Goal: Task Accomplishment & Management: Manage account settings

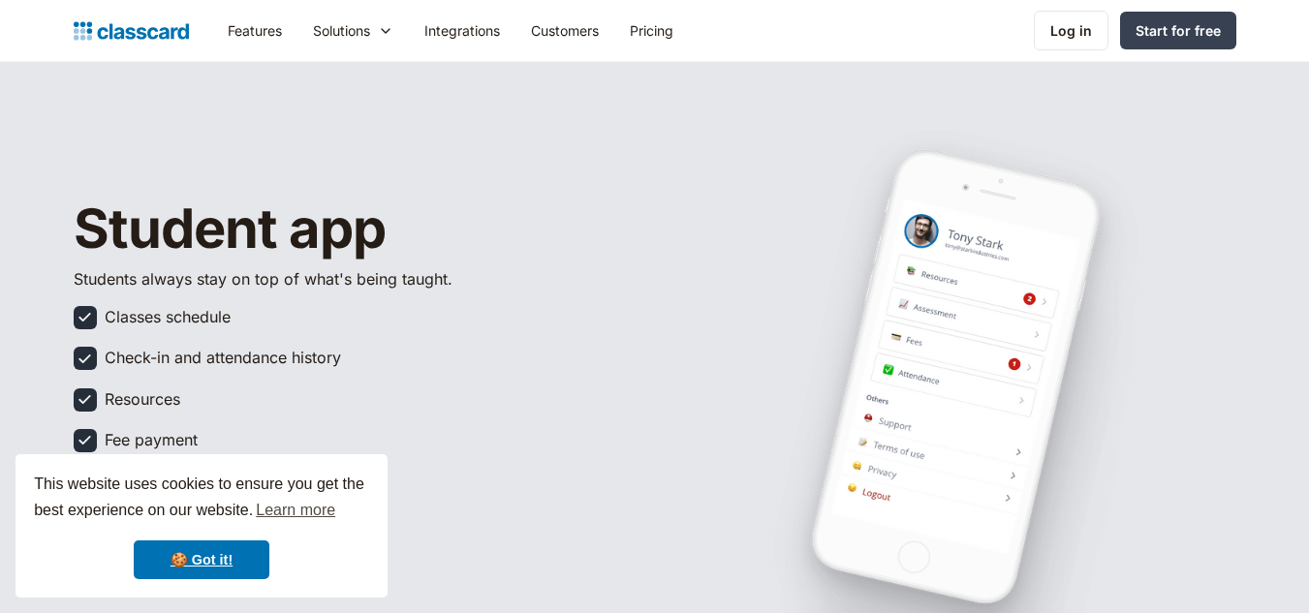
click at [1078, 24] on div "Log in" at bounding box center [1071, 30] width 42 height 20
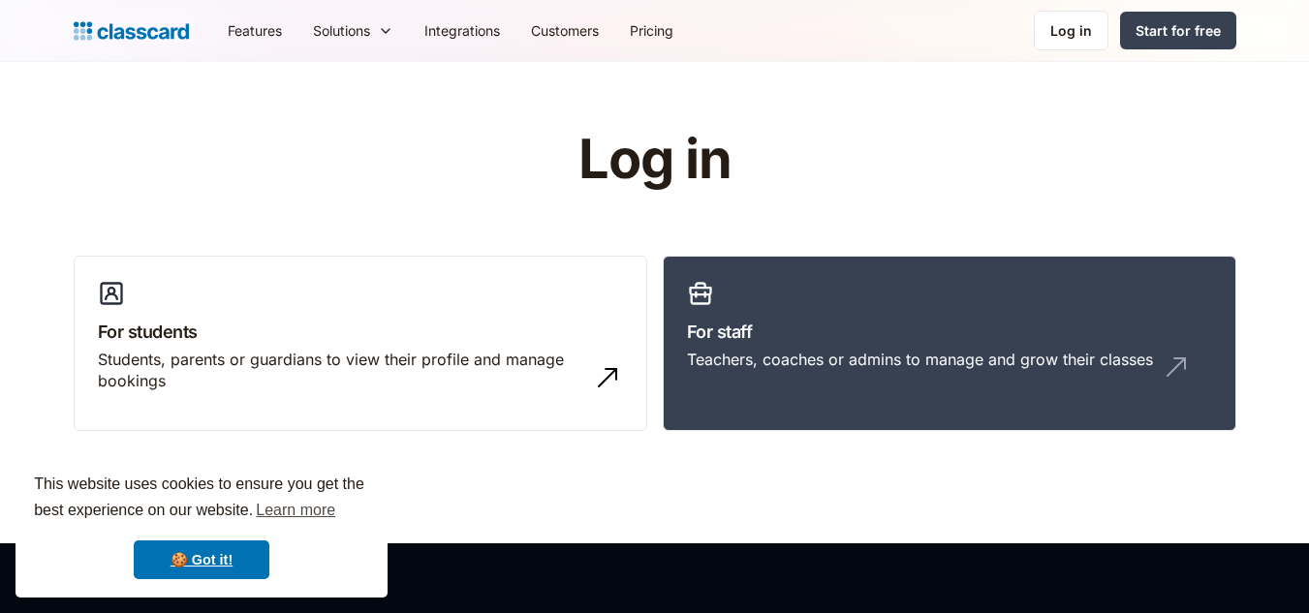
click at [1078, 24] on div "Log in" at bounding box center [1071, 30] width 42 height 20
click at [222, 560] on link "🍪 Got it!" at bounding box center [202, 560] width 136 height 39
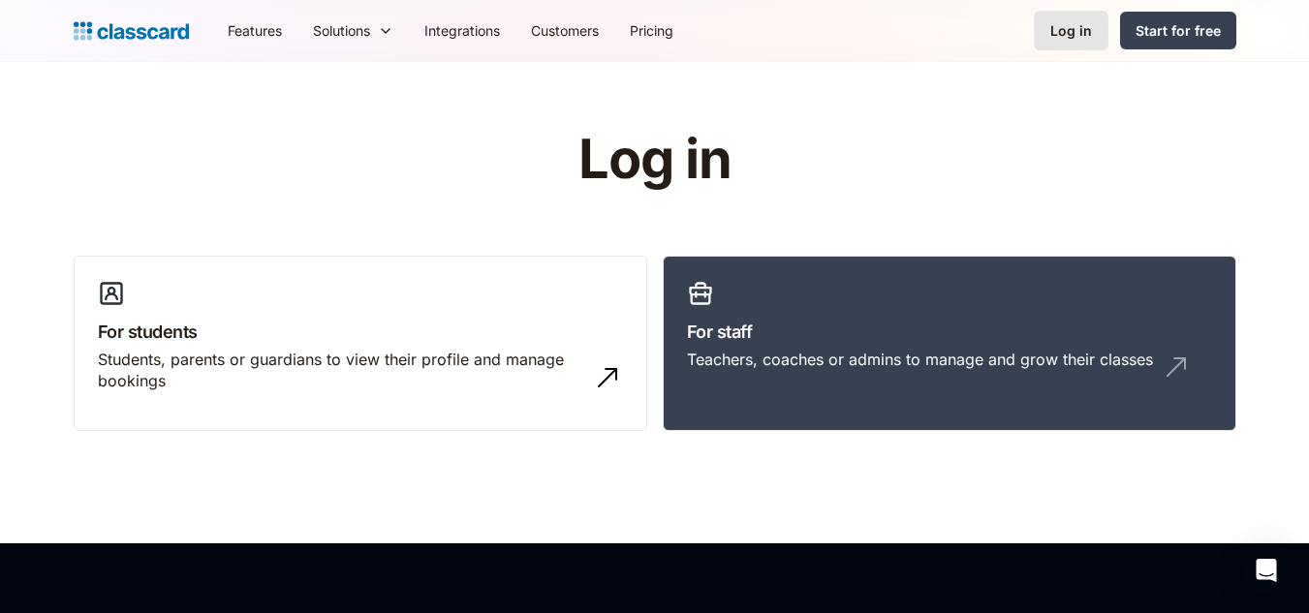
click at [1071, 37] on div "Log in" at bounding box center [1071, 30] width 42 height 20
click at [1080, 40] on div "Log in" at bounding box center [1071, 30] width 42 height 20
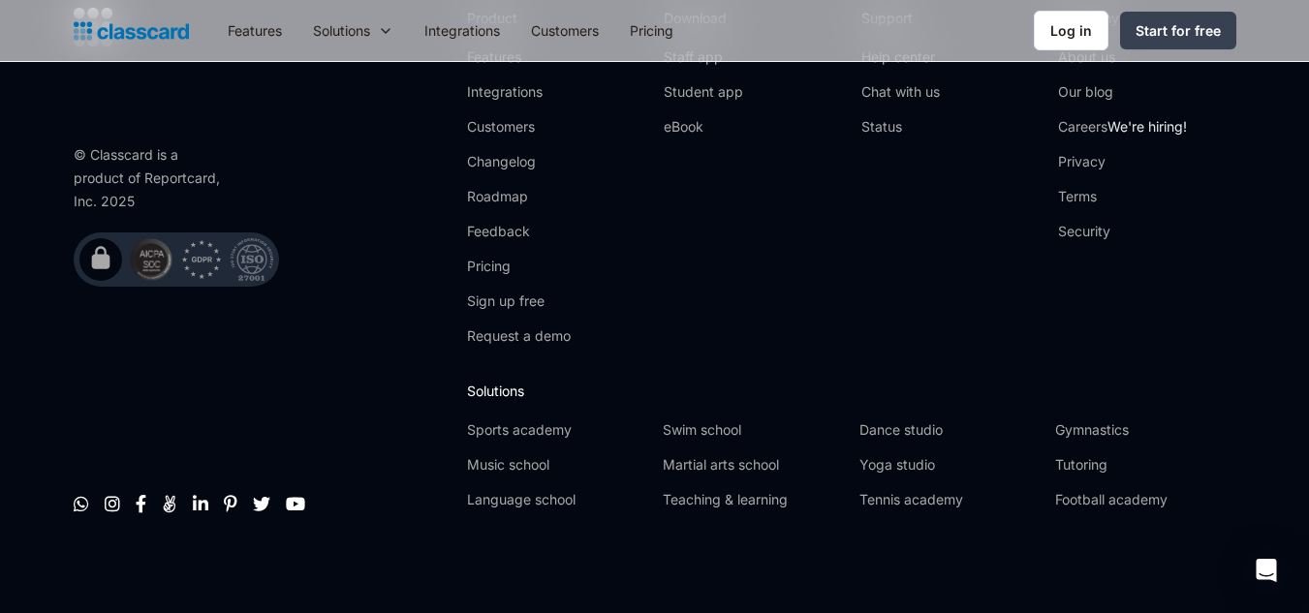
scroll to position [642, 0]
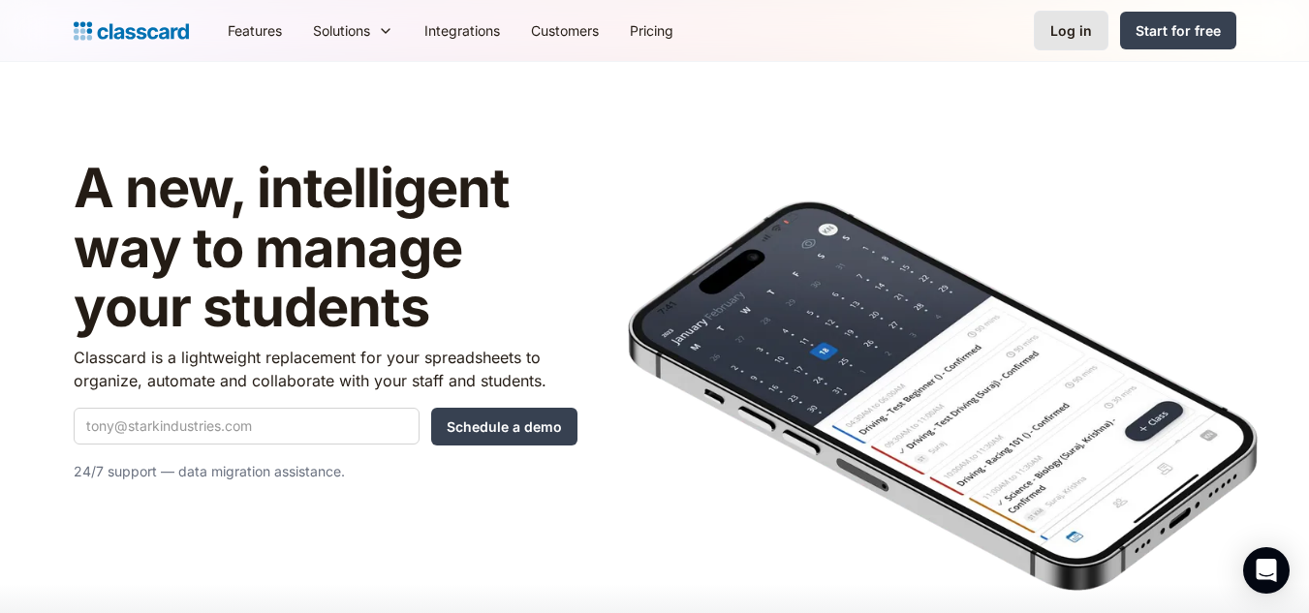
click at [1071, 13] on link "Log in" at bounding box center [1071, 31] width 75 height 40
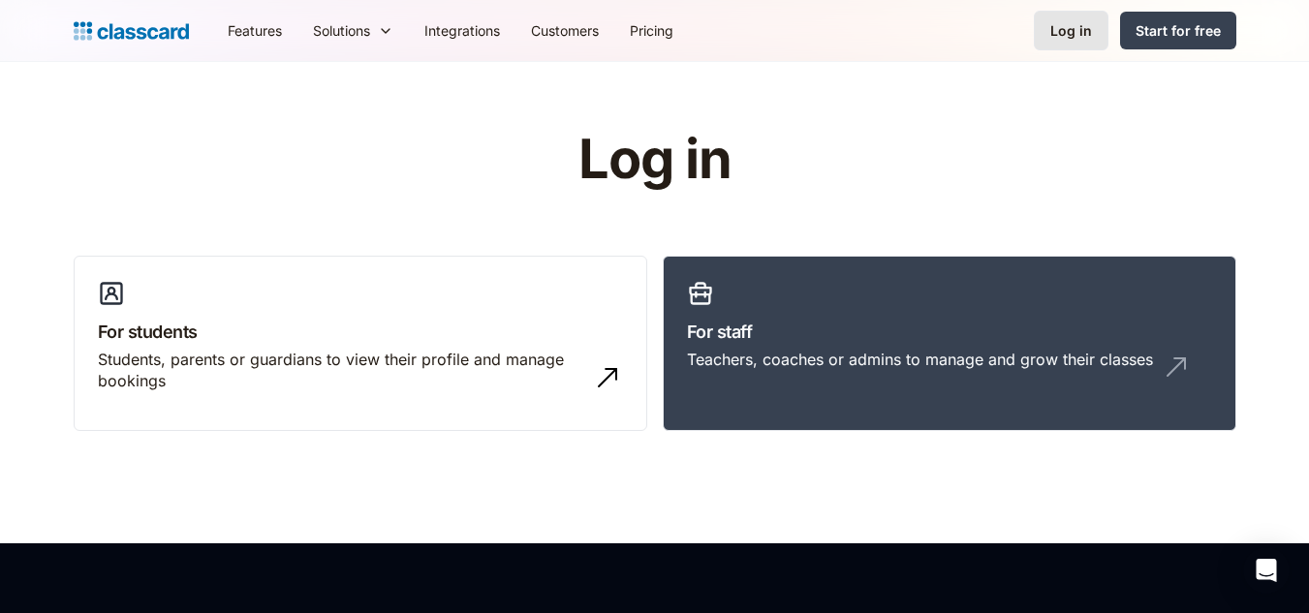
click at [1071, 13] on link "Log in" at bounding box center [1071, 31] width 75 height 40
